Goal: Information Seeking & Learning: Learn about a topic

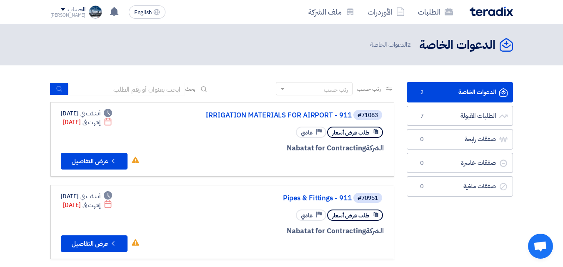
click at [464, 91] on link "الدعوات الخاصة الدعوات الخاصة 2" at bounding box center [459, 92] width 106 height 20
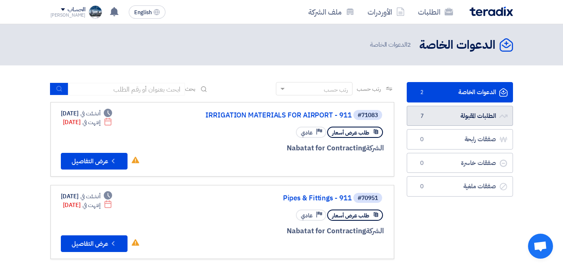
click at [459, 108] on link "الطلبات المقبولة الطلبات المقبولة 7" at bounding box center [459, 116] width 106 height 20
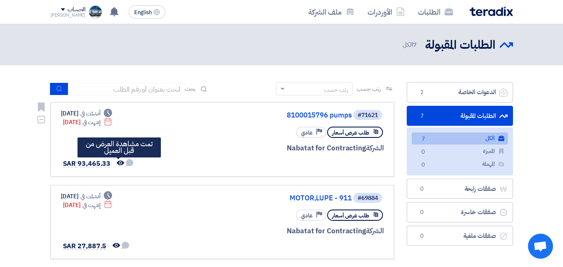
click at [118, 162] on use at bounding box center [120, 162] width 7 height 5
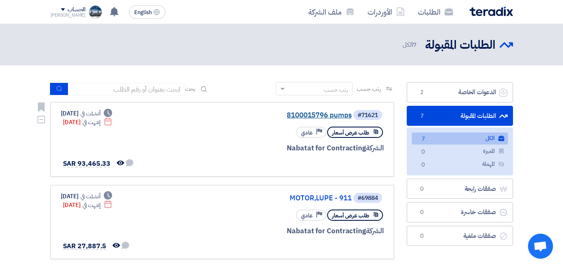
click at [331, 114] on link "8100015796 pumps" at bounding box center [268, 115] width 167 height 7
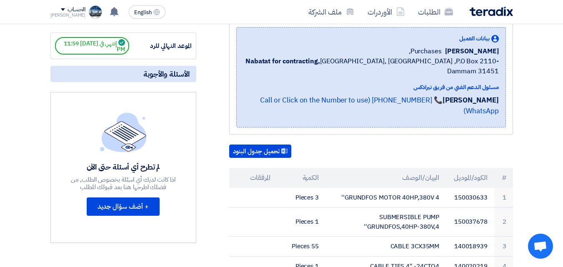
scroll to position [83, 0]
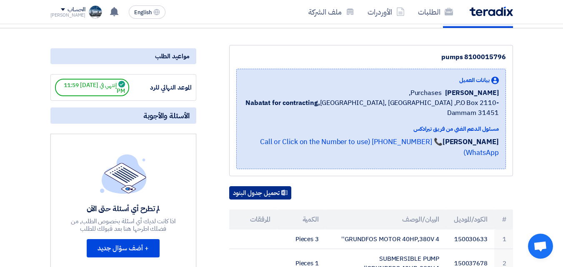
click at [254, 186] on button "تحميل جدول البنود" at bounding box center [260, 192] width 62 height 13
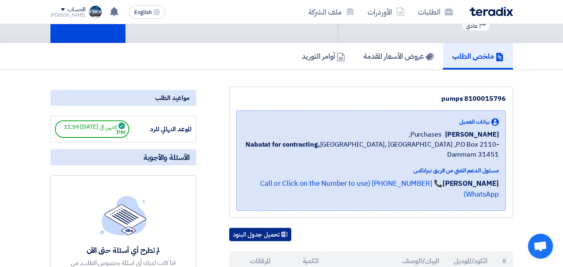
scroll to position [0, 0]
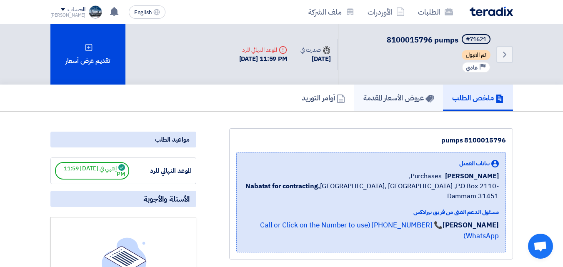
click at [401, 96] on h5 "عروض الأسعار المقدمة" at bounding box center [398, 98] width 70 height 10
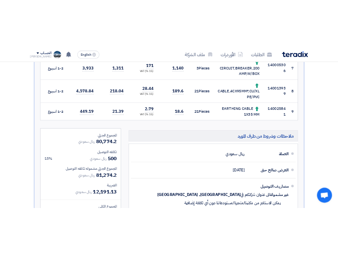
scroll to position [583, 0]
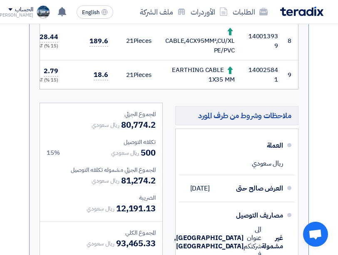
click at [228, 117] on h5 "ملاحظات وشروط من طرف المورد" at bounding box center [236, 115] width 123 height 19
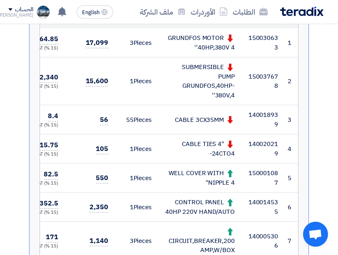
scroll to position [333, 0]
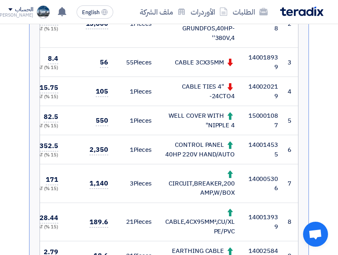
scroll to position [416, 0]
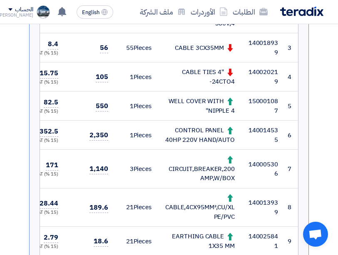
click at [171, 149] on td "CONTROL PANEL 40HP 220V HAND/AUTO" at bounding box center [199, 135] width 83 height 29
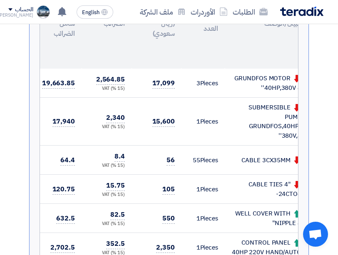
scroll to position [292, 0]
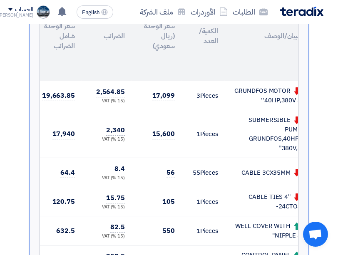
click at [188, 162] on td "55 Pieces" at bounding box center [203, 172] width 43 height 29
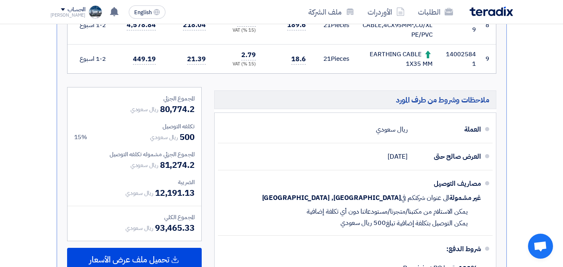
scroll to position [641, 0]
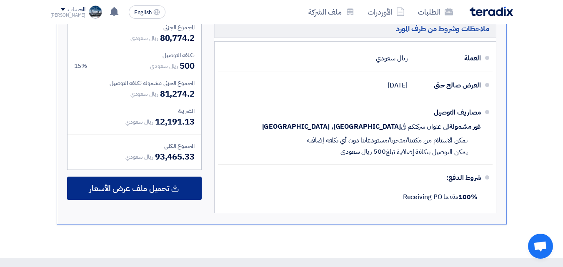
click at [161, 192] on span "تحميل ملف عرض الأسعار" at bounding box center [129, 187] width 80 height 7
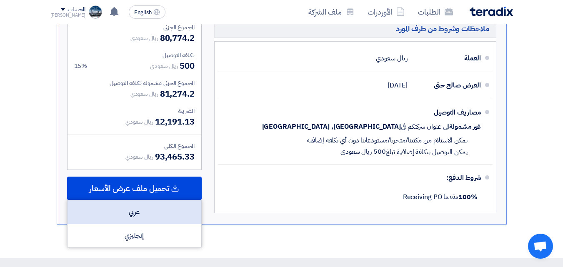
click at [160, 214] on div "عربي" at bounding box center [134, 212] width 134 height 24
